Goal: Check status: Check status

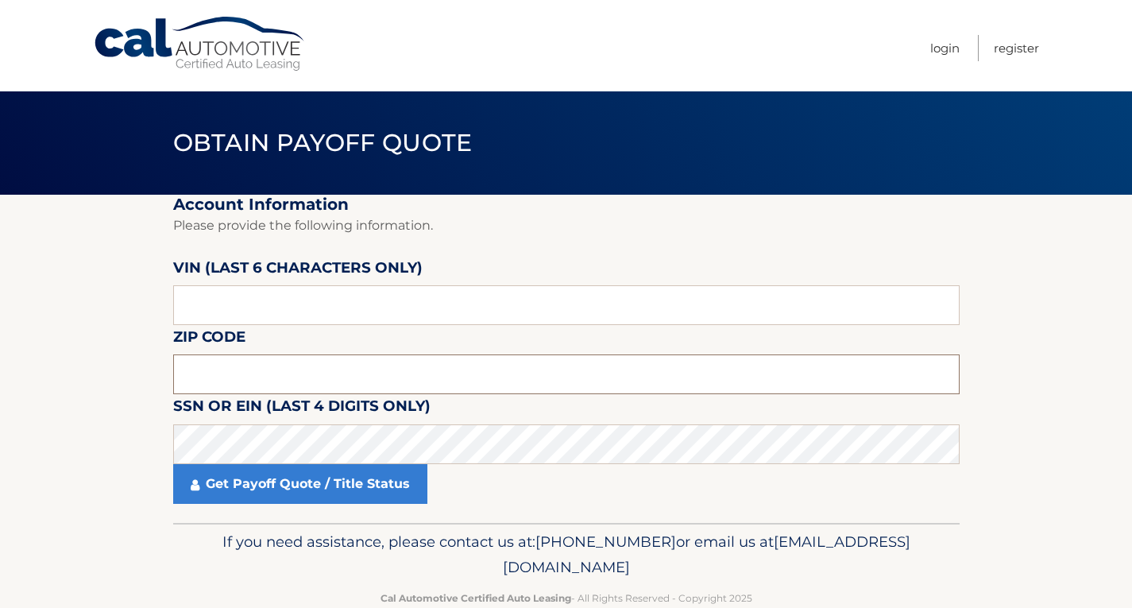
click at [252, 381] on input "text" at bounding box center [566, 374] width 787 height 40
type input "19073"
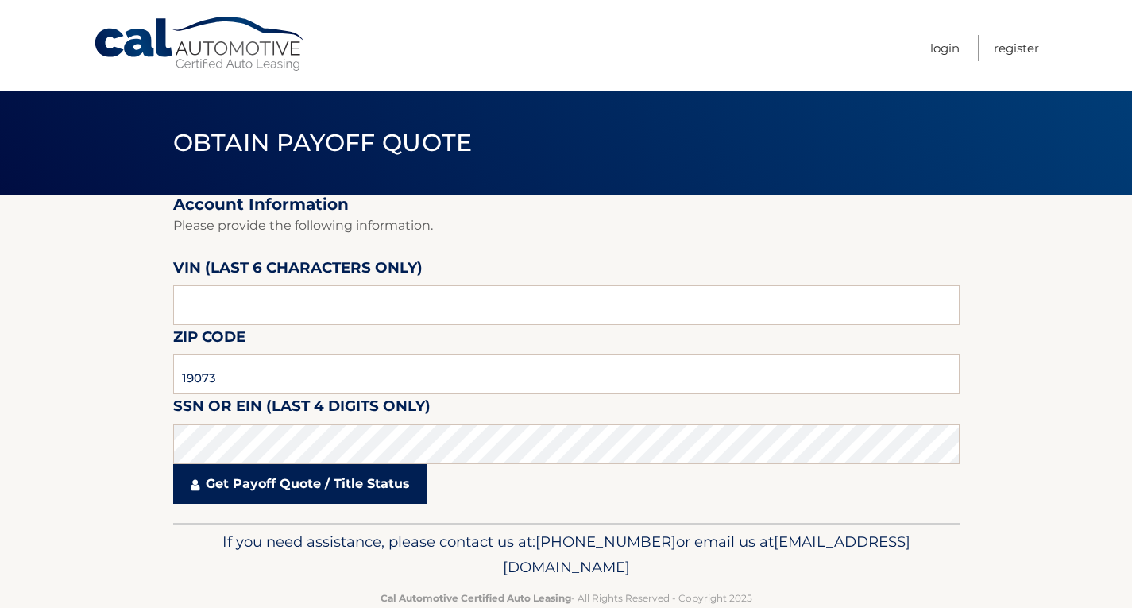
click at [269, 486] on link "Get Payoff Quote / Title Status" at bounding box center [300, 484] width 254 height 40
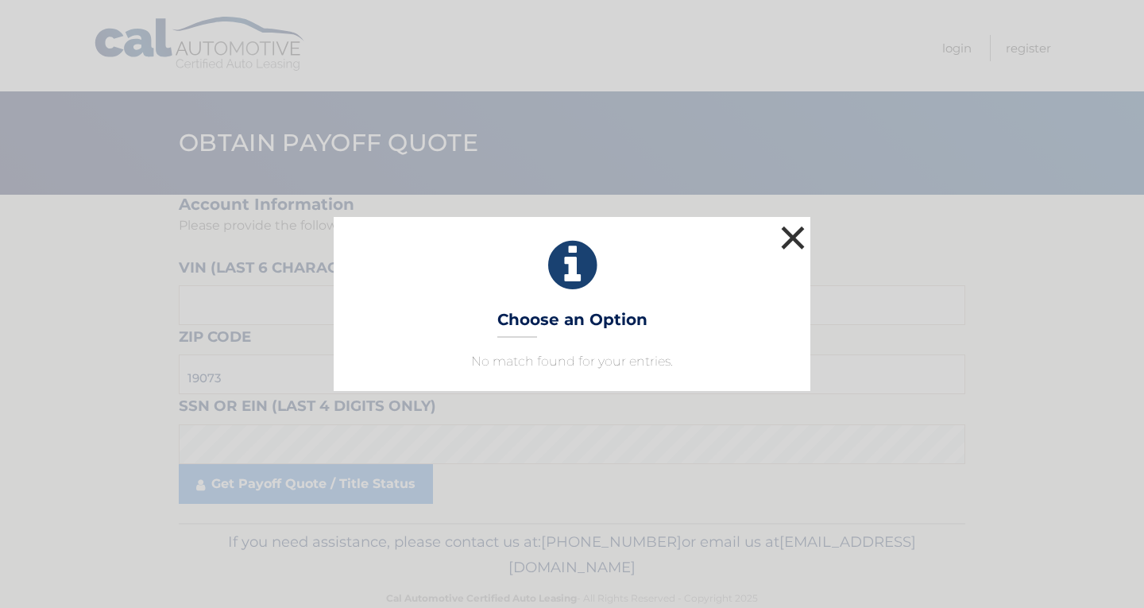
click at [798, 232] on button "×" at bounding box center [793, 238] width 32 height 32
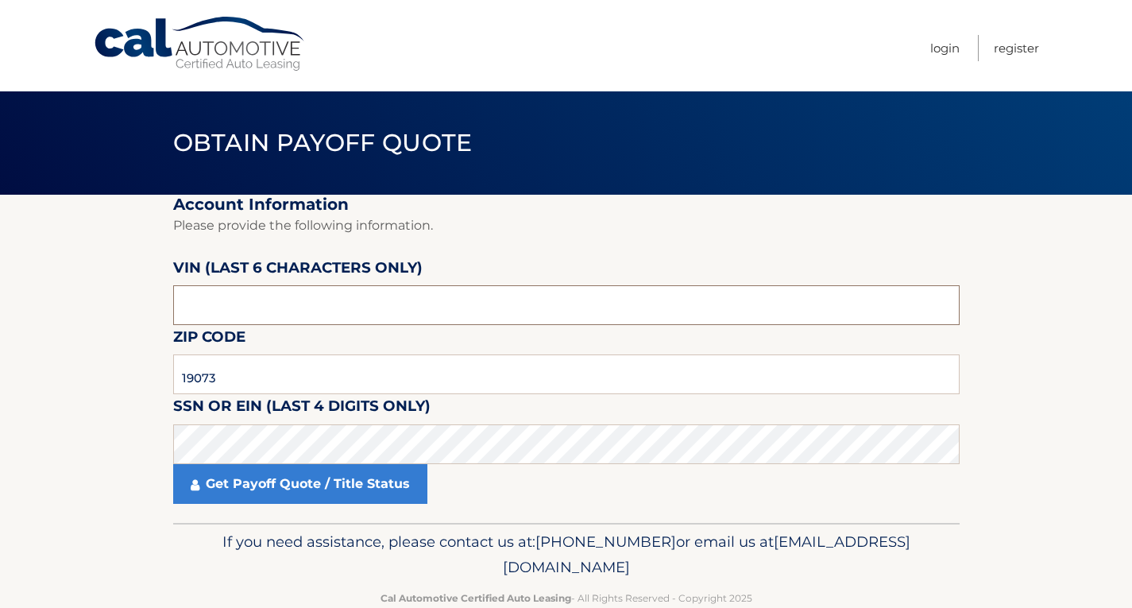
drag, startPoint x: 230, startPoint y: 314, endPoint x: 147, endPoint y: 320, distance: 83.7
click at [149, 320] on section "Account Information Please provide the following information. [PERSON_NAME] (la…" at bounding box center [566, 359] width 1132 height 328
type input "NT1942"
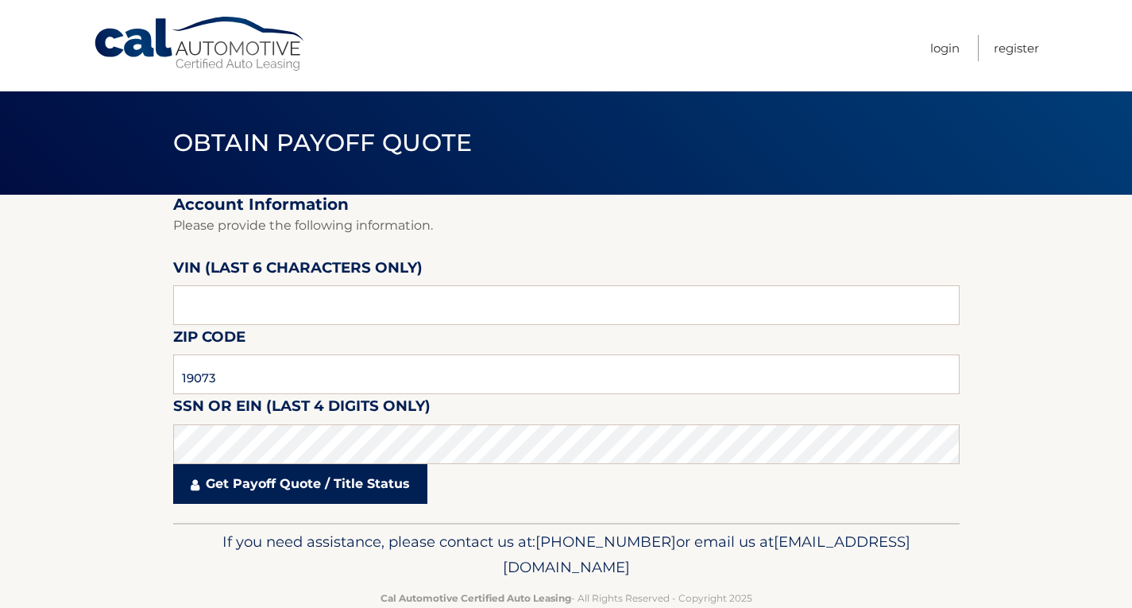
click at [288, 490] on link "Get Payoff Quote / Title Status" at bounding box center [300, 484] width 254 height 40
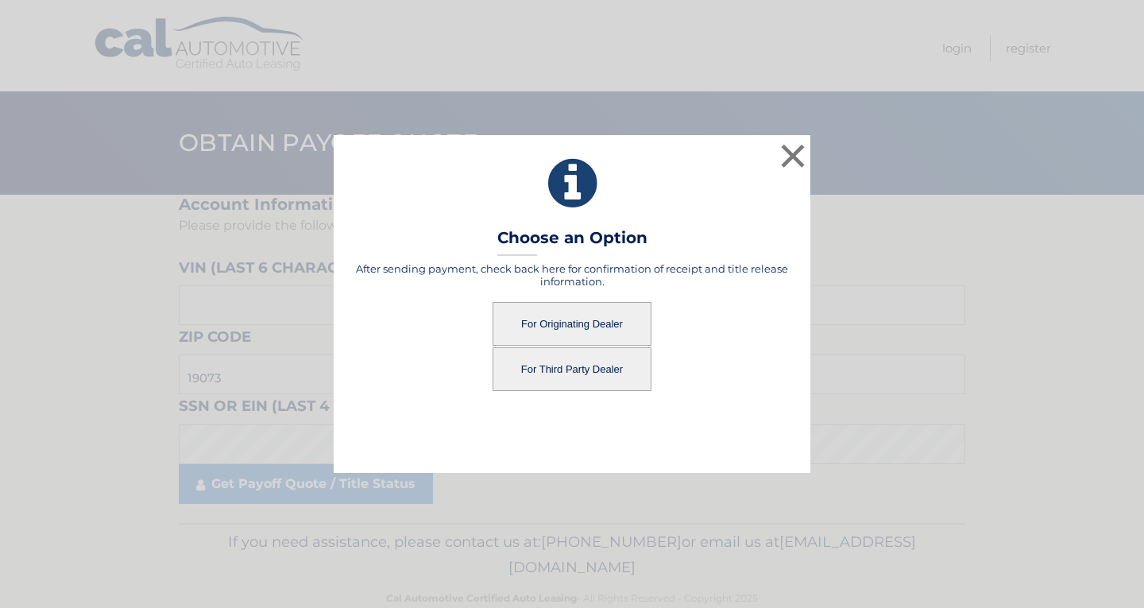
click at [594, 317] on button "For Originating Dealer" at bounding box center [572, 324] width 159 height 44
click at [552, 327] on button "For Originating Dealer" at bounding box center [572, 324] width 159 height 44
